Goal: Transaction & Acquisition: Obtain resource

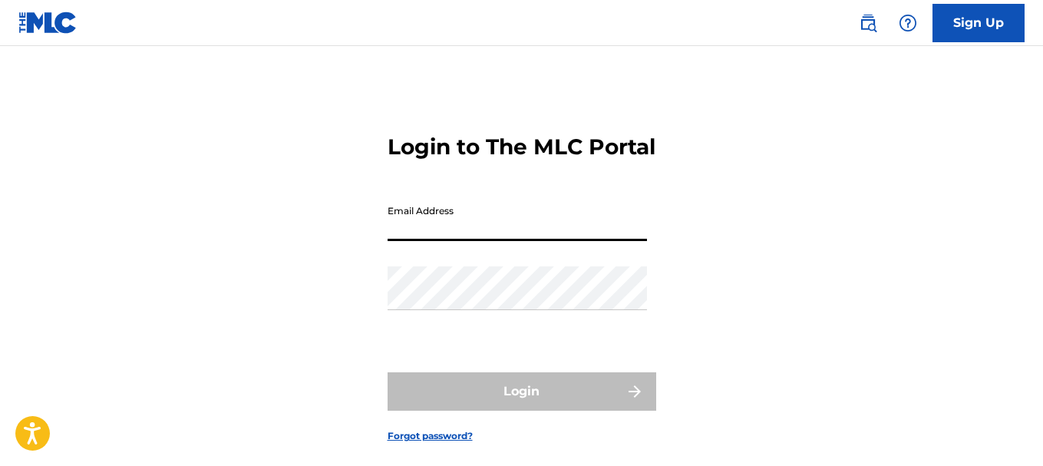
click at [506, 241] on input "Email Address" at bounding box center [516, 219] width 259 height 44
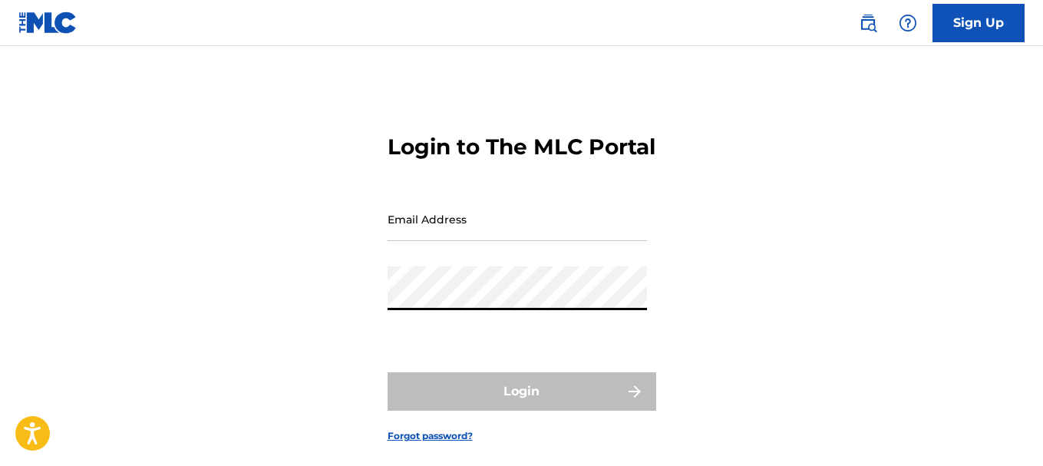
type input "[EMAIL_ADDRESS][DOMAIN_NAME]"
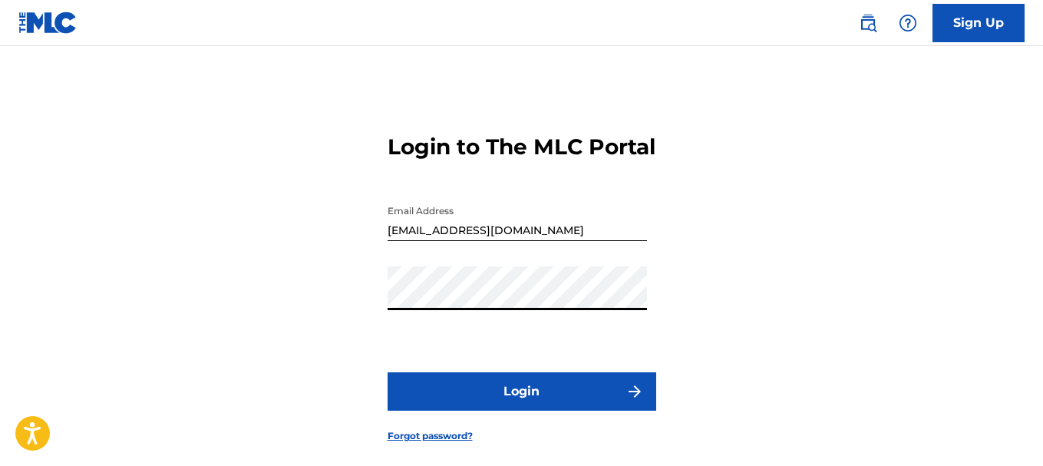
click at [498, 410] on button "Login" at bounding box center [521, 391] width 269 height 38
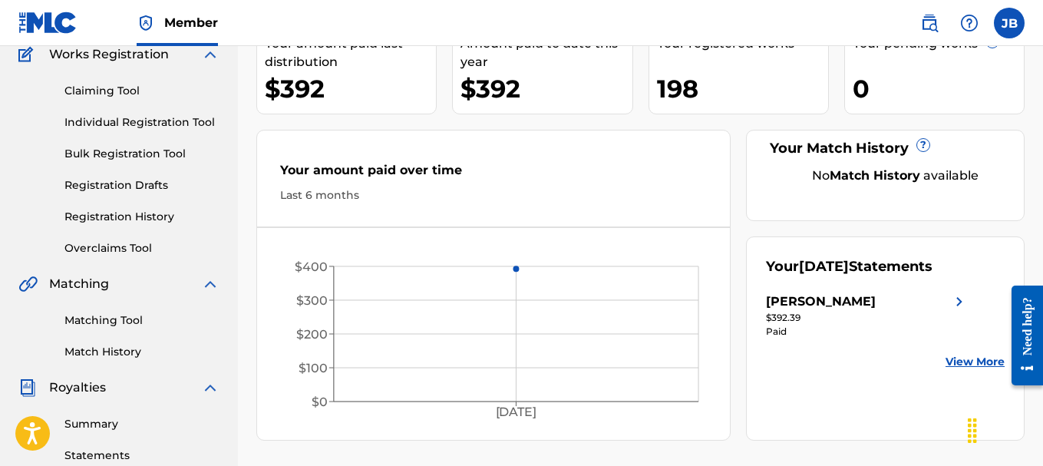
scroll to position [138, 0]
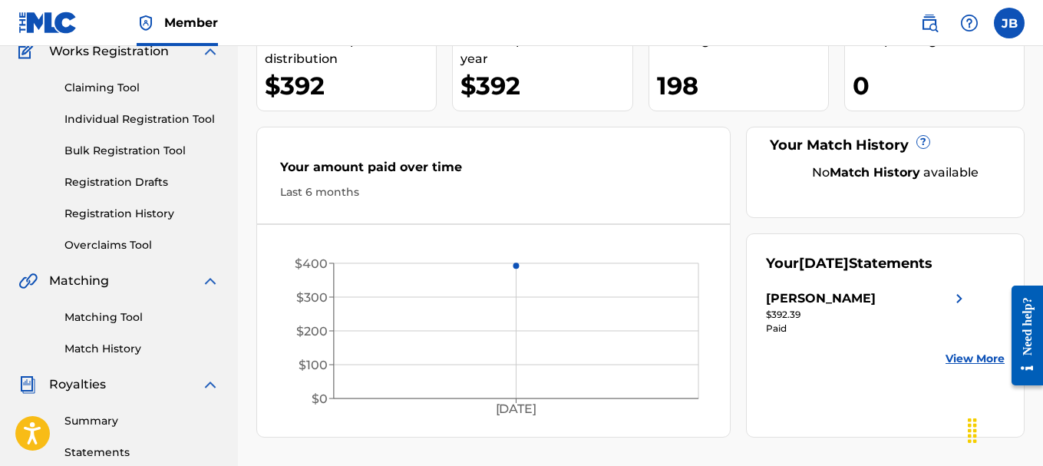
click at [104, 84] on link "Claiming Tool" at bounding box center [141, 88] width 155 height 16
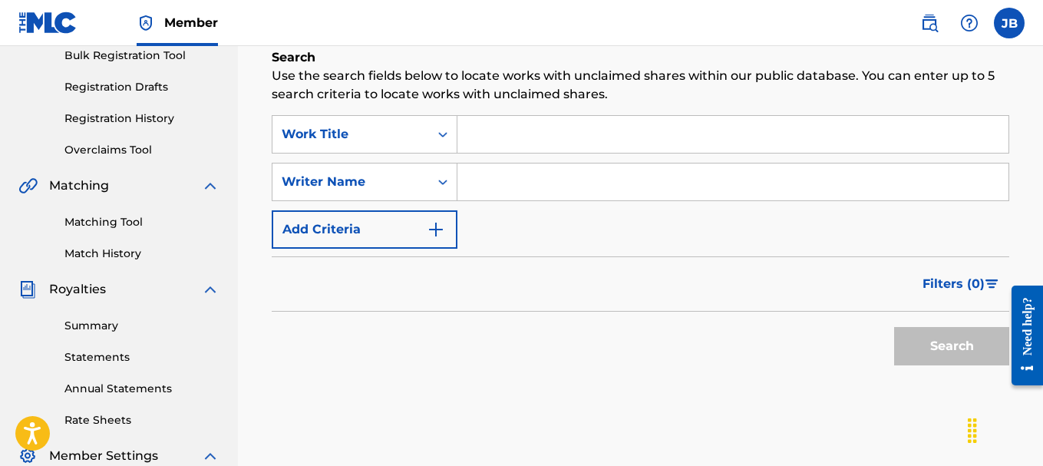
scroll to position [240, 0]
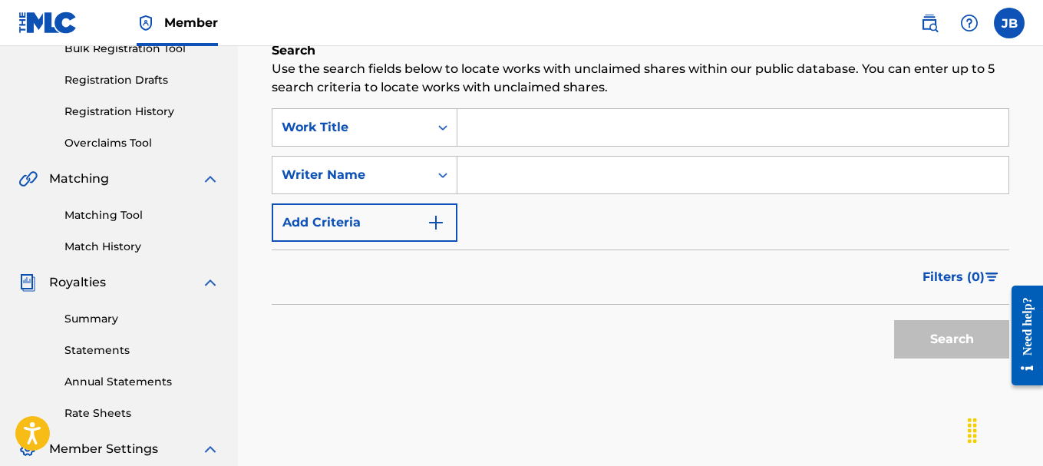
click at [105, 324] on link "Summary" at bounding box center [141, 319] width 155 height 16
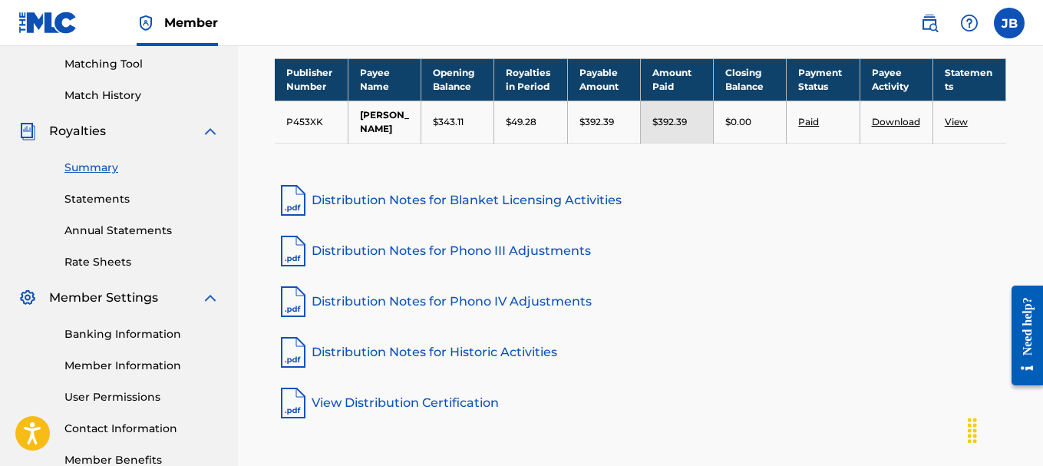
scroll to position [385, 0]
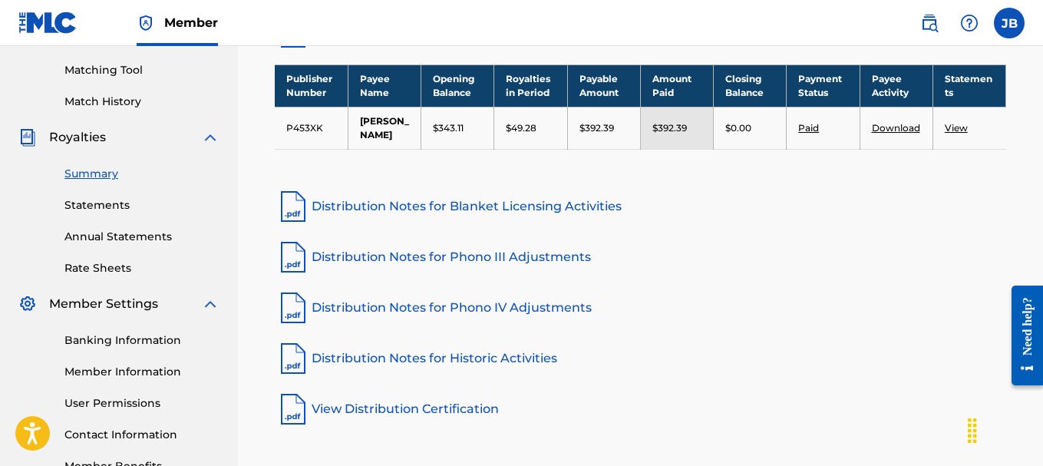
click at [107, 209] on link "Statements" at bounding box center [141, 205] width 155 height 16
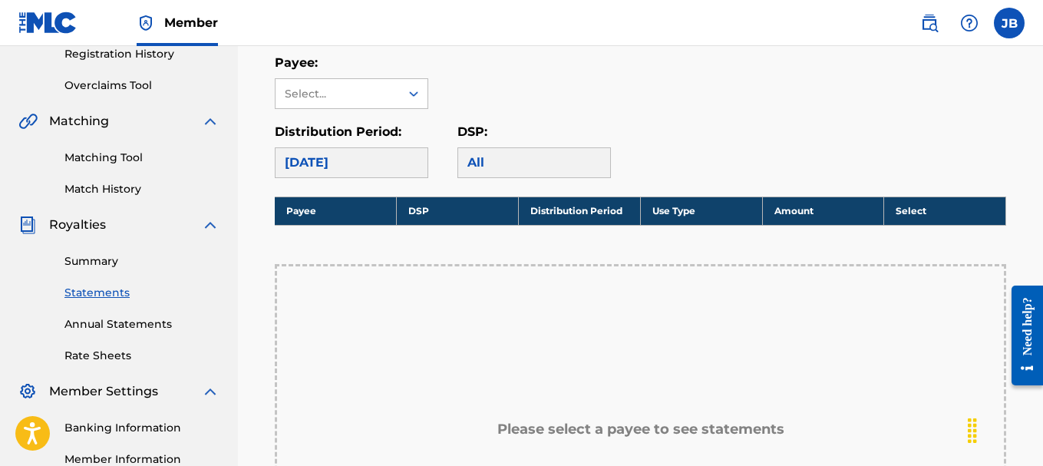
scroll to position [320, 0]
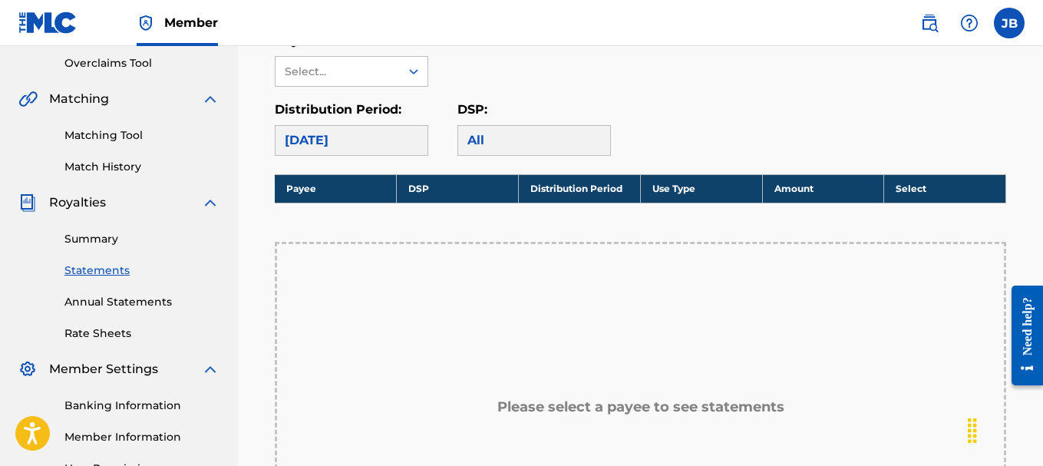
click at [377, 135] on div "[DATE]" at bounding box center [351, 140] width 153 height 31
click at [525, 140] on div "All" at bounding box center [533, 140] width 153 height 31
click at [380, 81] on div "Select..." at bounding box center [337, 71] width 124 height 29
click at [364, 109] on div "[PERSON_NAME]" at bounding box center [351, 106] width 152 height 38
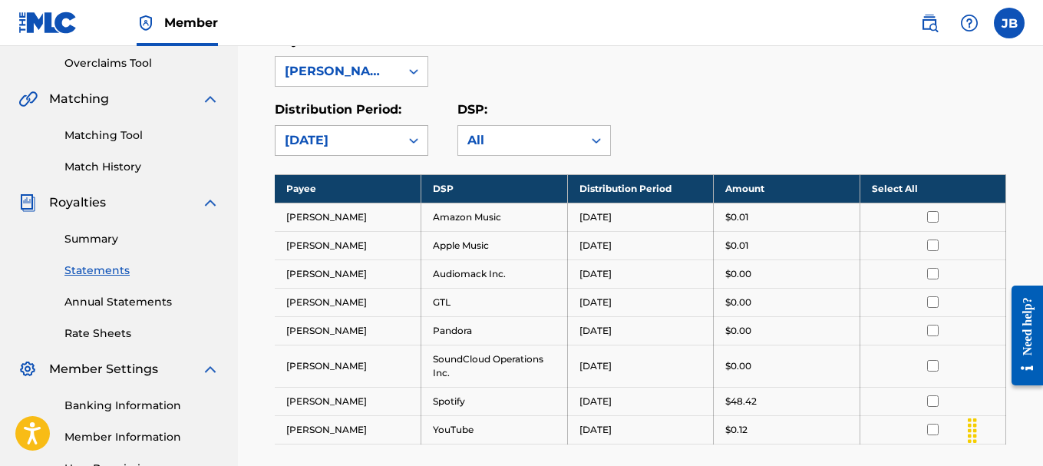
click at [364, 141] on div "[DATE]" at bounding box center [338, 140] width 106 height 18
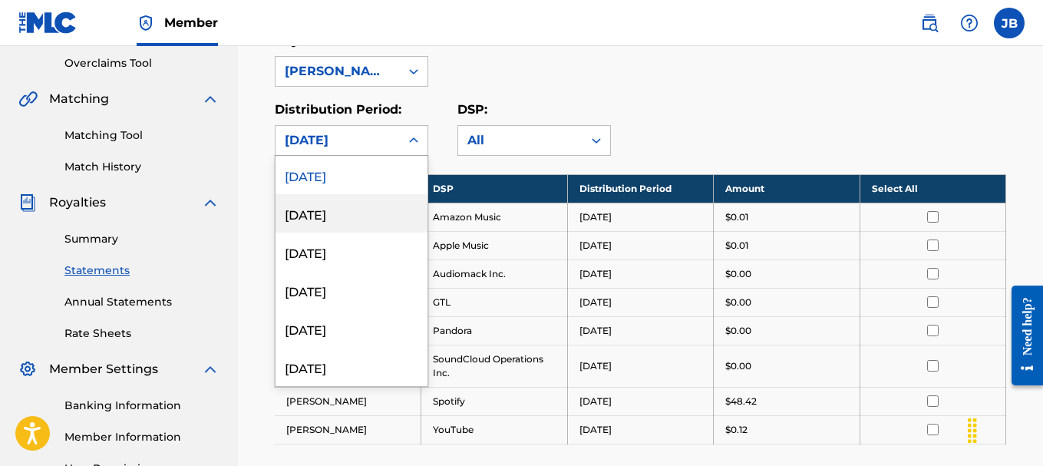
click at [364, 208] on div "[DATE]" at bounding box center [351, 213] width 152 height 38
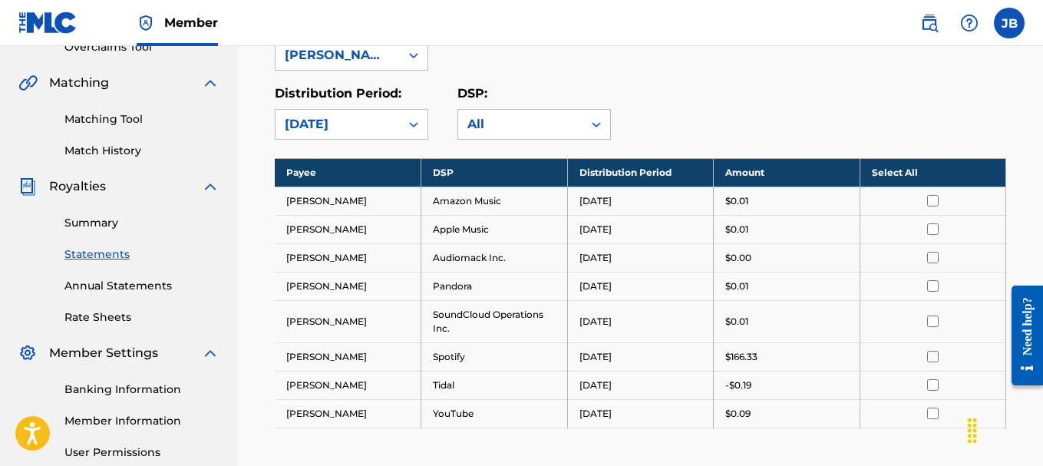
scroll to position [334, 0]
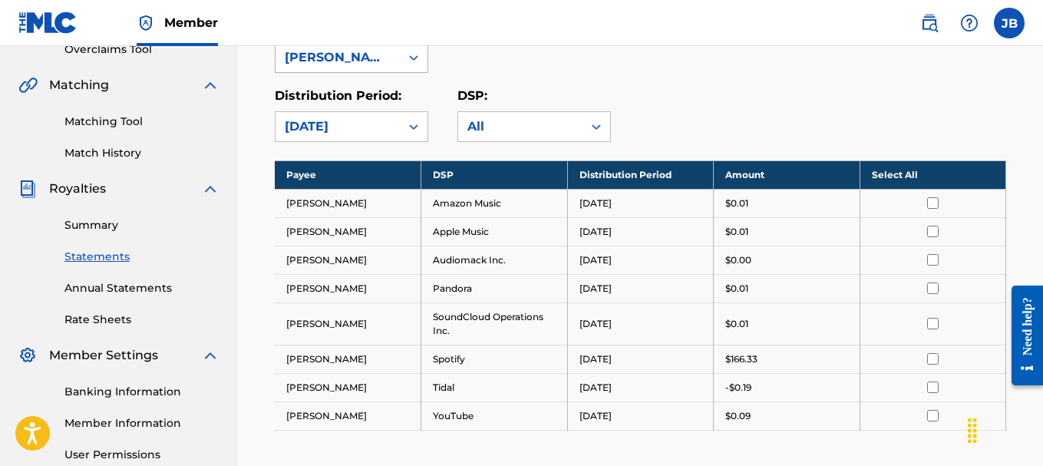
click at [378, 56] on div "[PERSON_NAME]" at bounding box center [338, 57] width 106 height 18
click at [364, 88] on div "[PERSON_NAME]" at bounding box center [351, 92] width 152 height 38
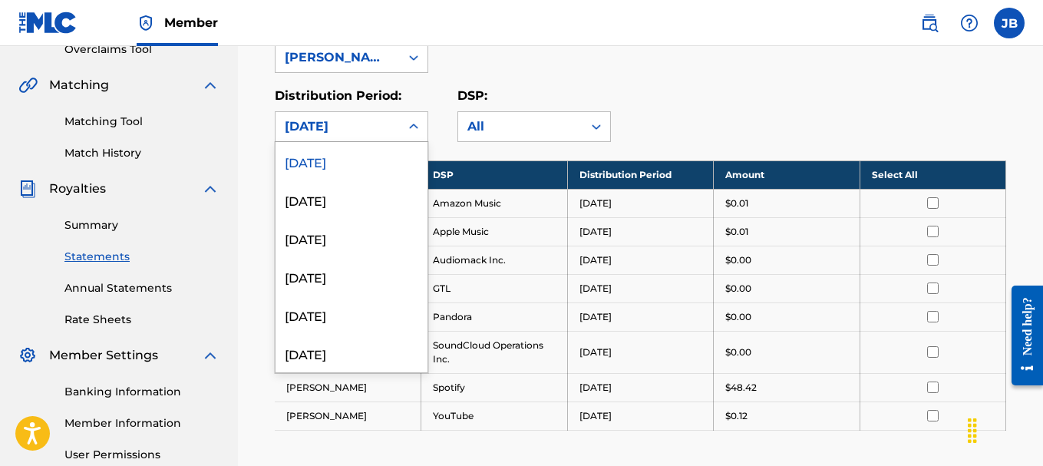
click at [379, 136] on div "[DATE]" at bounding box center [337, 126] width 124 height 29
click at [363, 193] on div "[DATE]" at bounding box center [351, 199] width 152 height 38
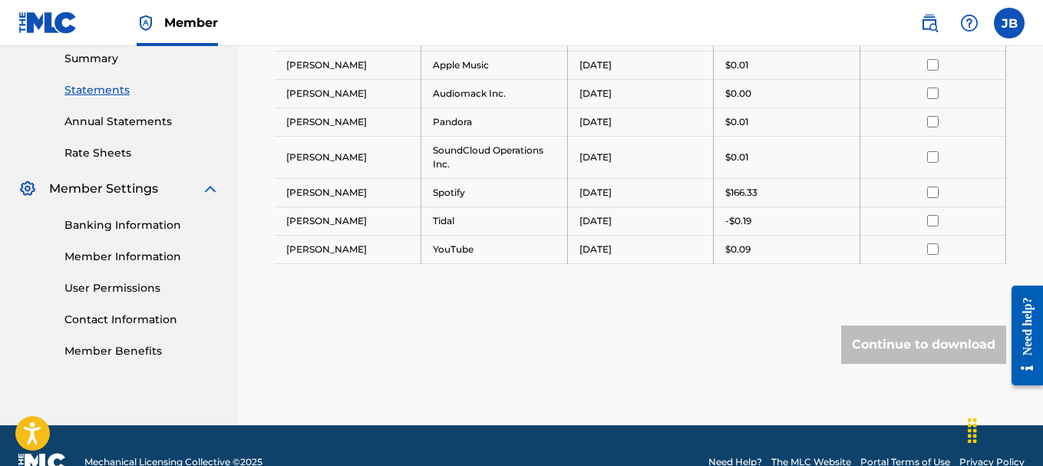
scroll to position [505, 0]
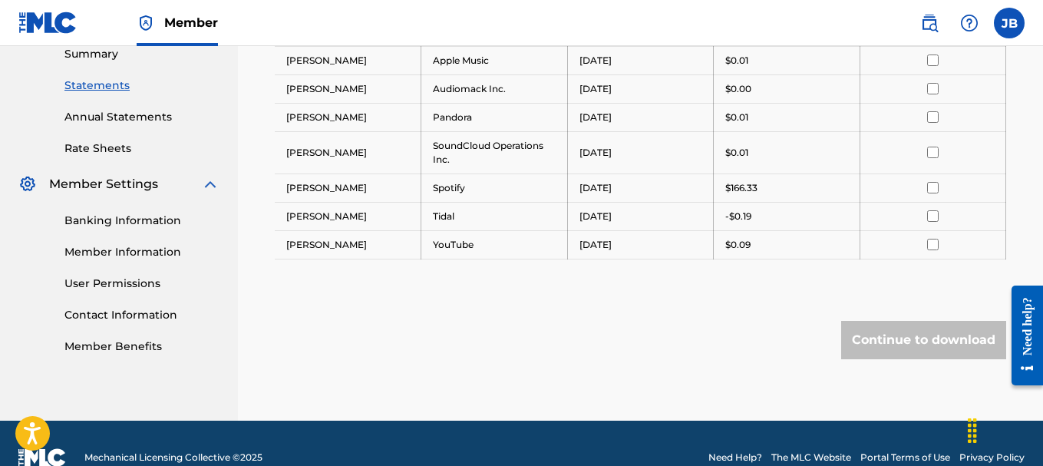
click at [881, 343] on div "Continue to download" at bounding box center [923, 340] width 165 height 38
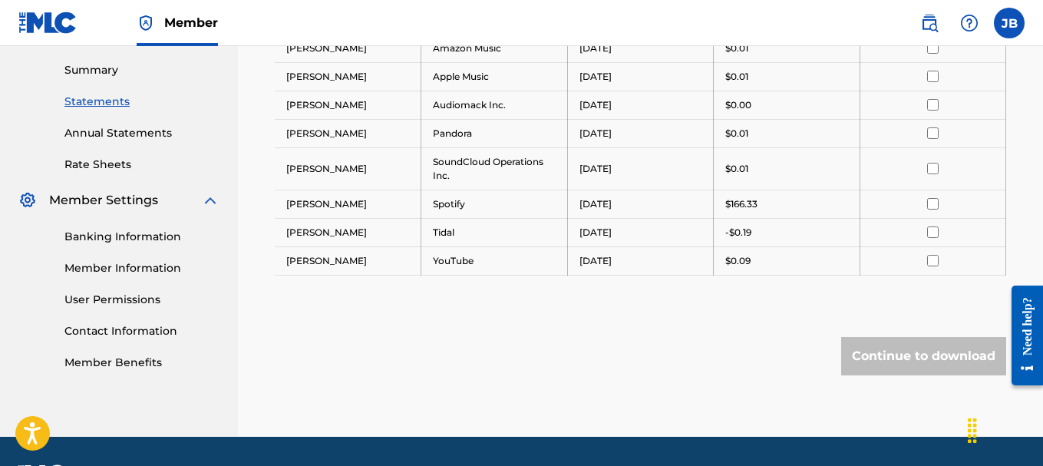
scroll to position [357, 0]
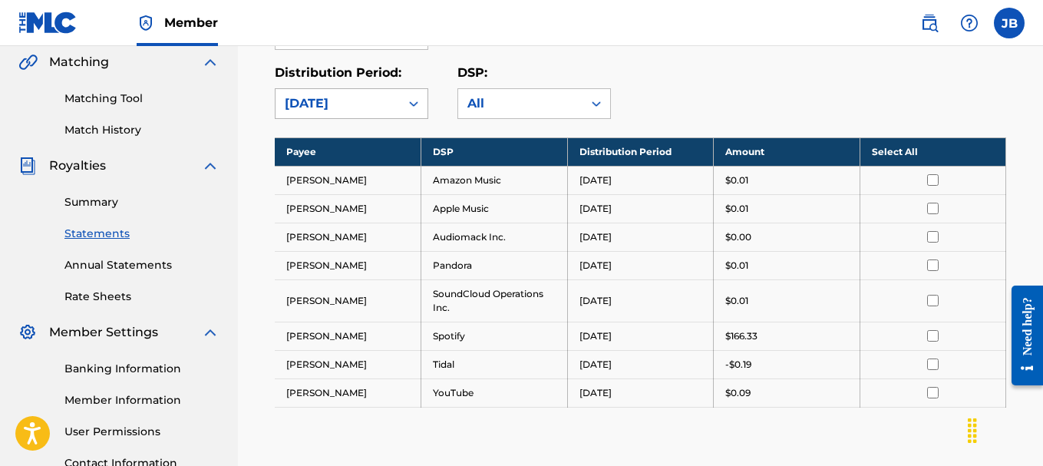
click at [326, 111] on div "[DATE]" at bounding box center [338, 103] width 106 height 18
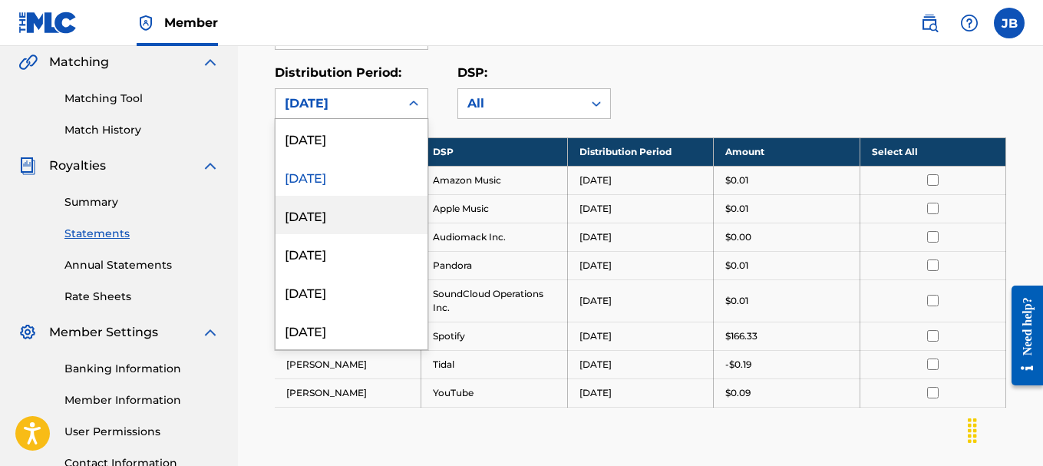
click at [337, 209] on div "[DATE]" at bounding box center [351, 215] width 152 height 38
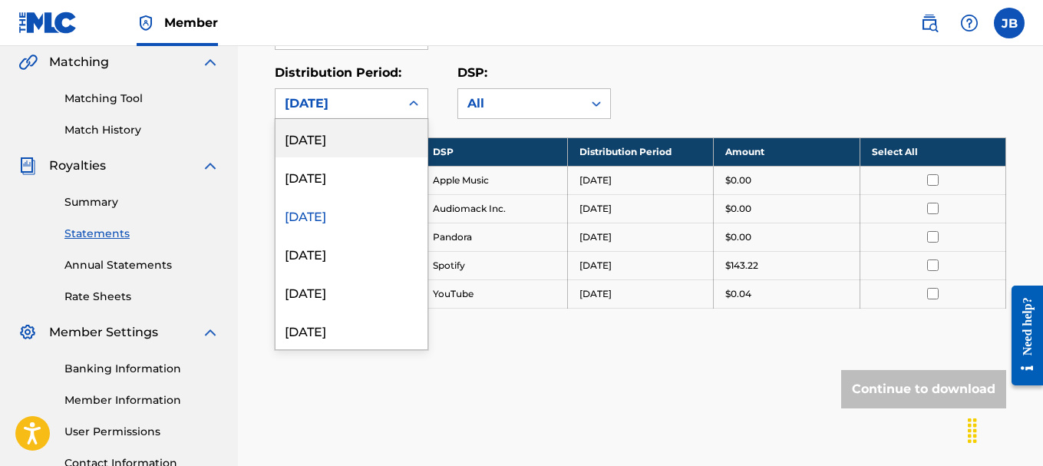
click at [348, 102] on div "[DATE]" at bounding box center [338, 103] width 106 height 18
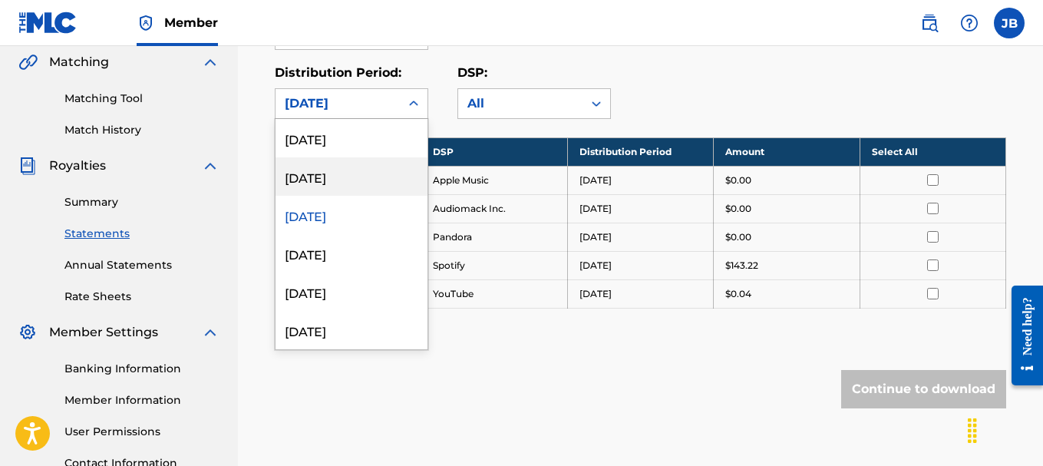
click at [358, 173] on div "[DATE]" at bounding box center [351, 176] width 152 height 38
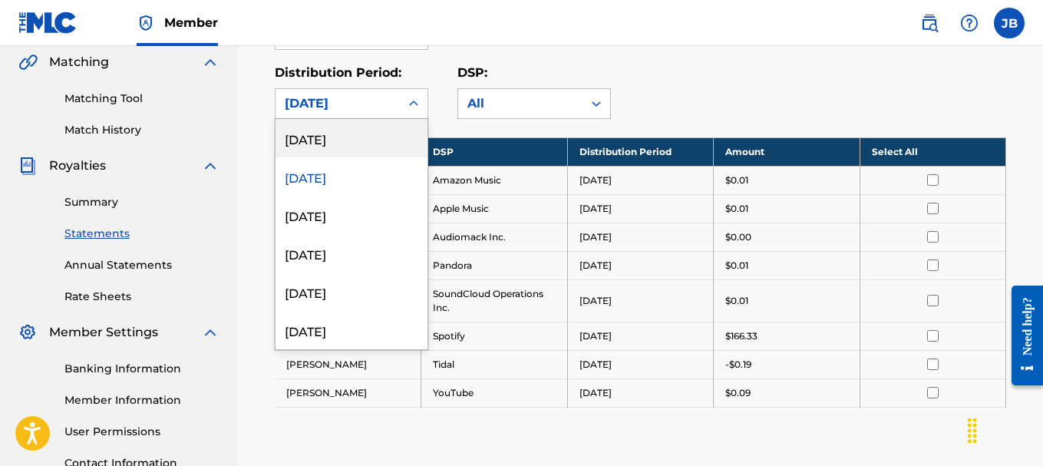
click at [374, 98] on div "[DATE]" at bounding box center [338, 103] width 106 height 18
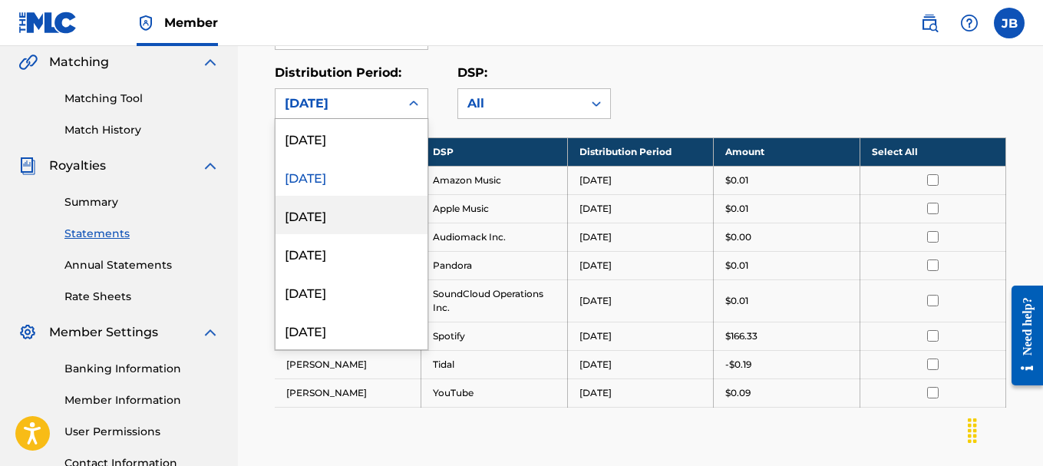
click at [351, 232] on div "[DATE]" at bounding box center [351, 215] width 152 height 38
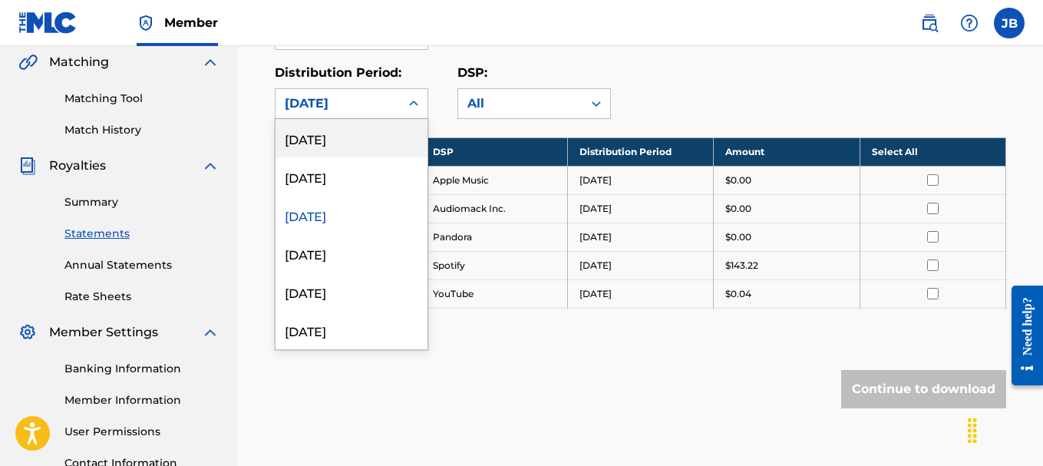
click at [352, 103] on div "[DATE]" at bounding box center [338, 103] width 106 height 18
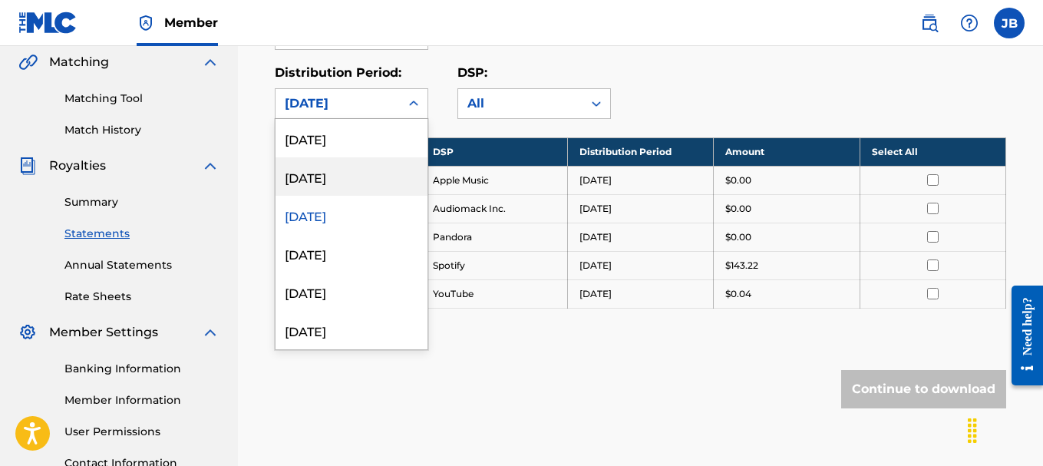
click at [348, 172] on div "[DATE]" at bounding box center [351, 176] width 152 height 38
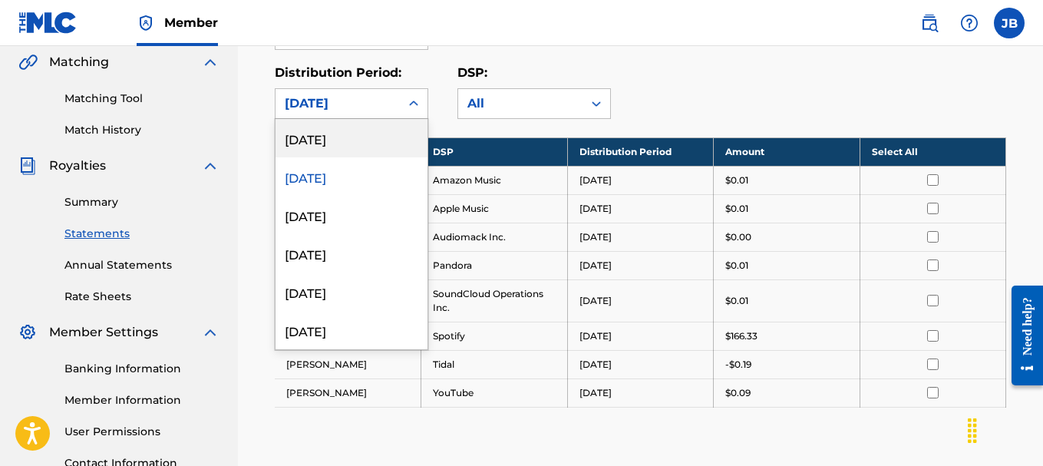
click at [345, 100] on div "[DATE]" at bounding box center [338, 103] width 106 height 18
click at [362, 133] on div "[DATE]" at bounding box center [351, 138] width 152 height 38
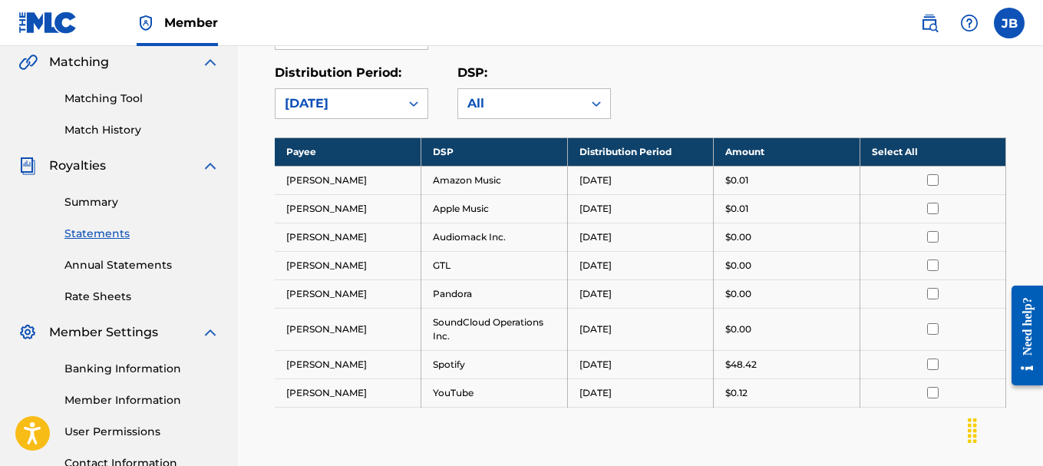
click at [351, 101] on div "[DATE]" at bounding box center [338, 103] width 106 height 18
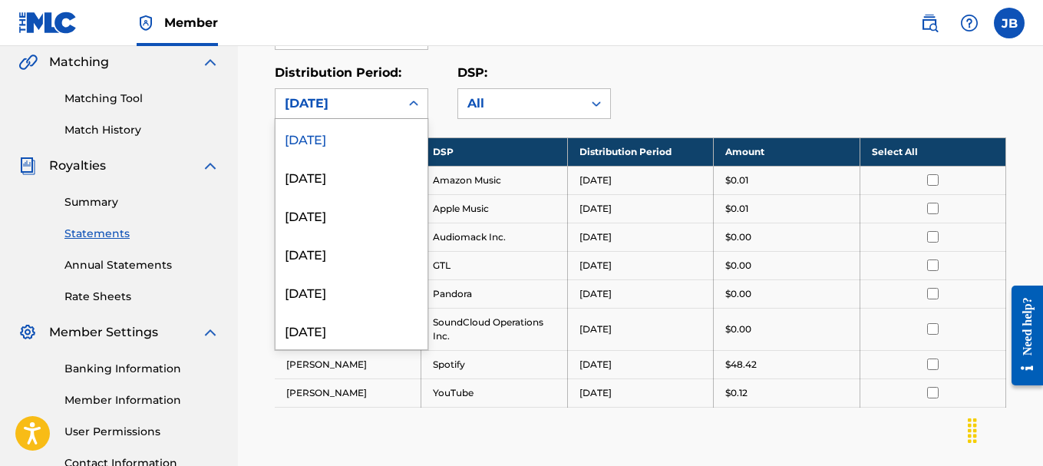
click at [343, 140] on div "[DATE]" at bounding box center [351, 138] width 152 height 38
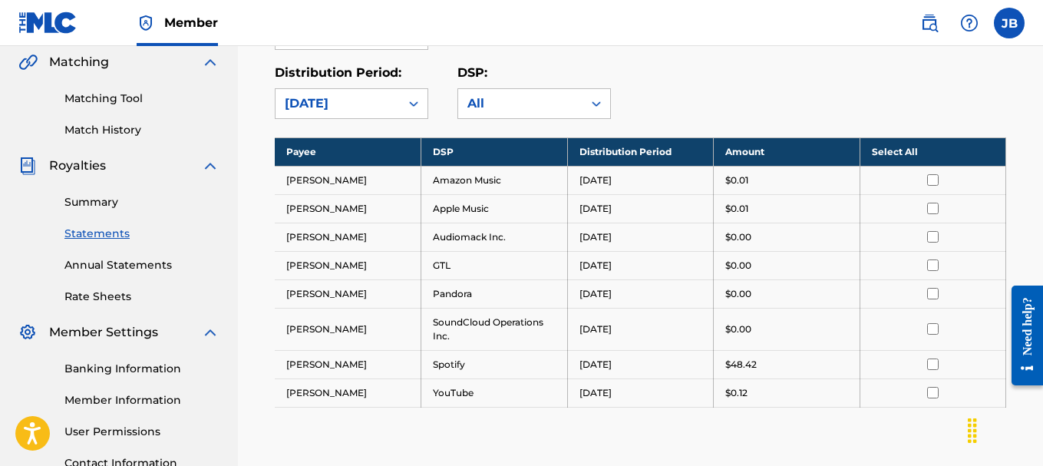
click at [672, 62] on div "Payee: Jerison Bocio Distribution Period: [DATE] DSP: All" at bounding box center [640, 57] width 731 height 124
